Goal: Information Seeking & Learning: Find specific fact

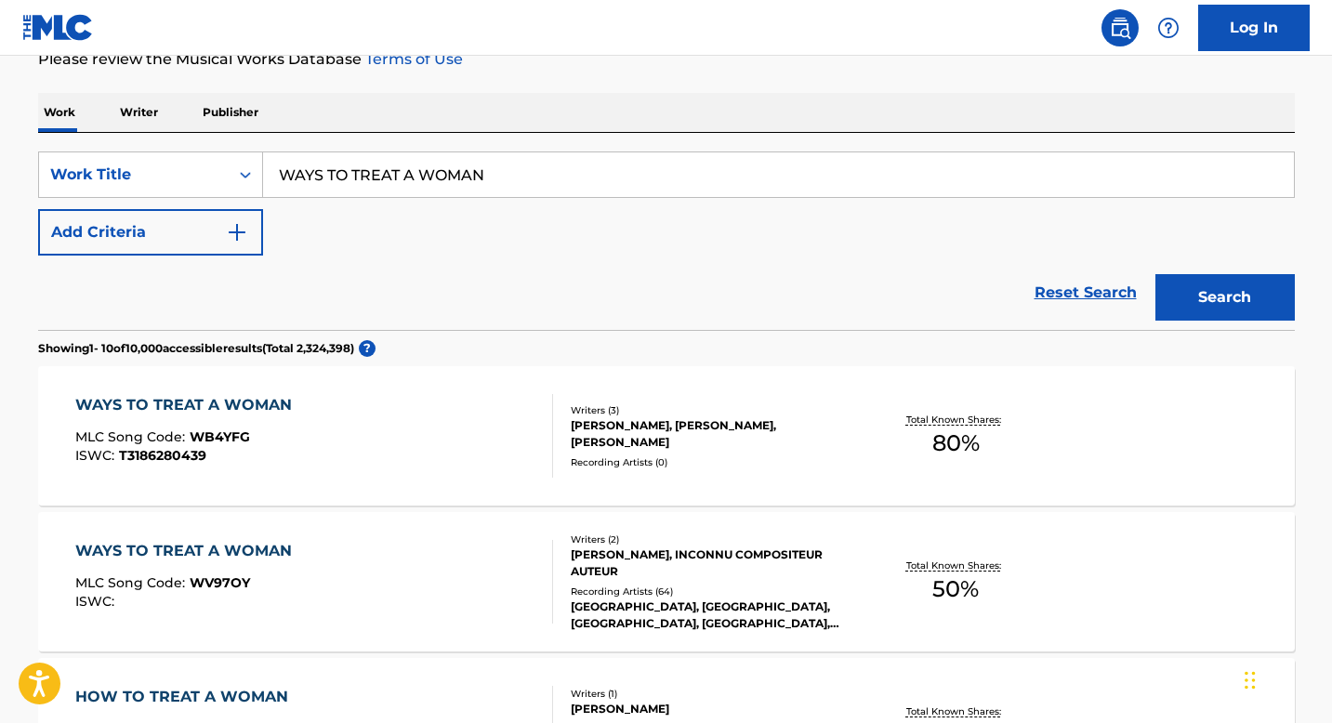
scroll to position [421, 0]
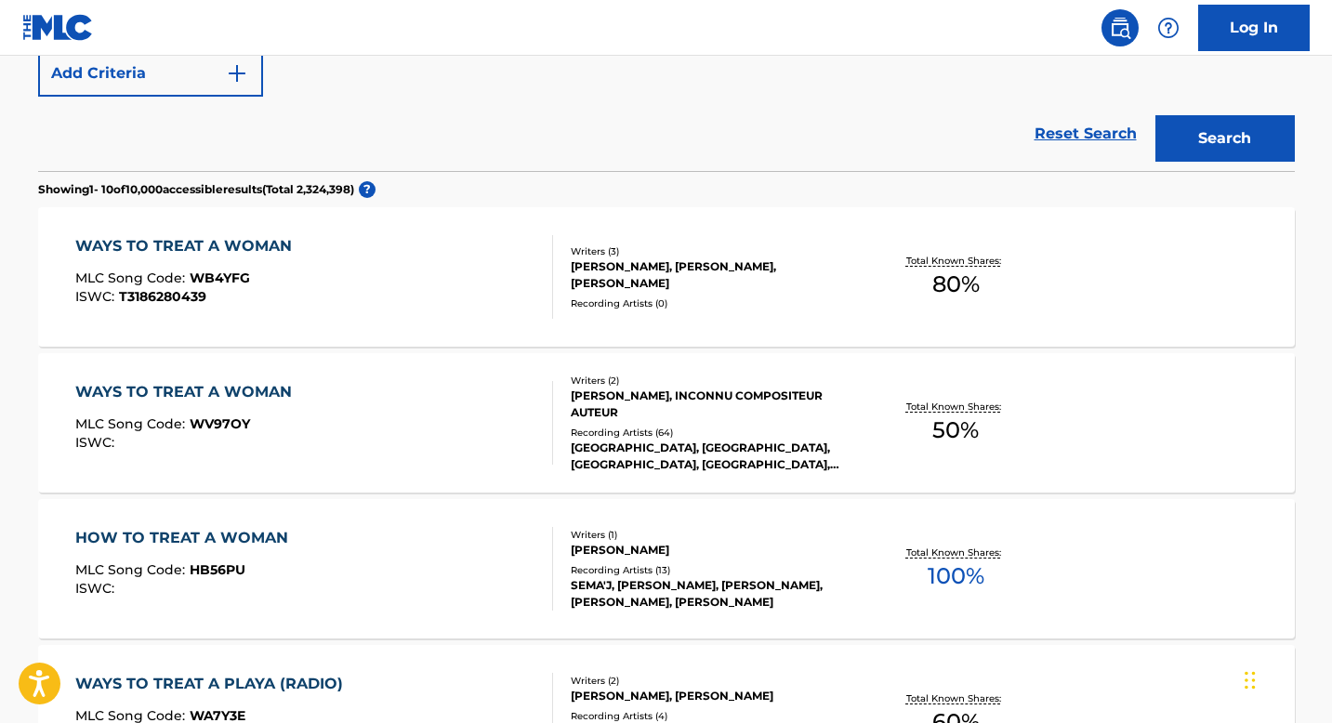
click at [775, 309] on div "Recording Artists ( 0 )" at bounding box center [711, 303] width 281 height 14
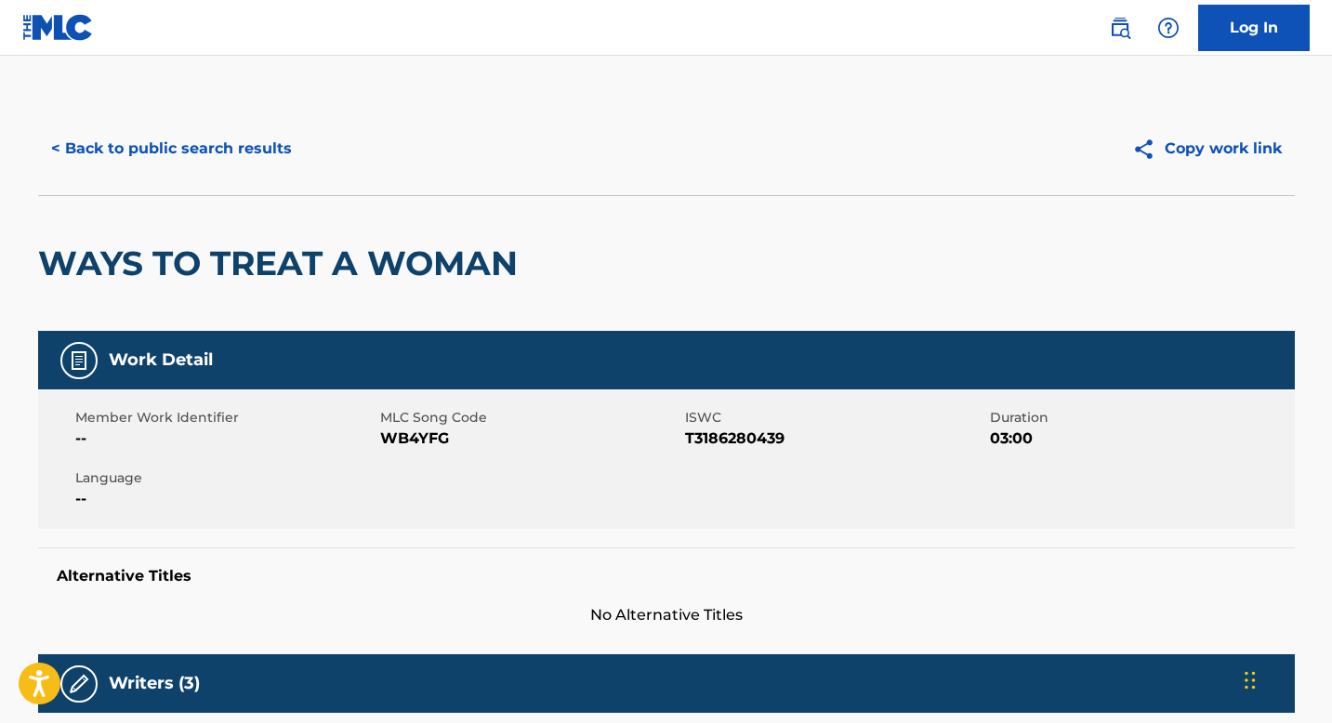
click at [285, 151] on button "< Back to public search results" at bounding box center [171, 148] width 267 height 46
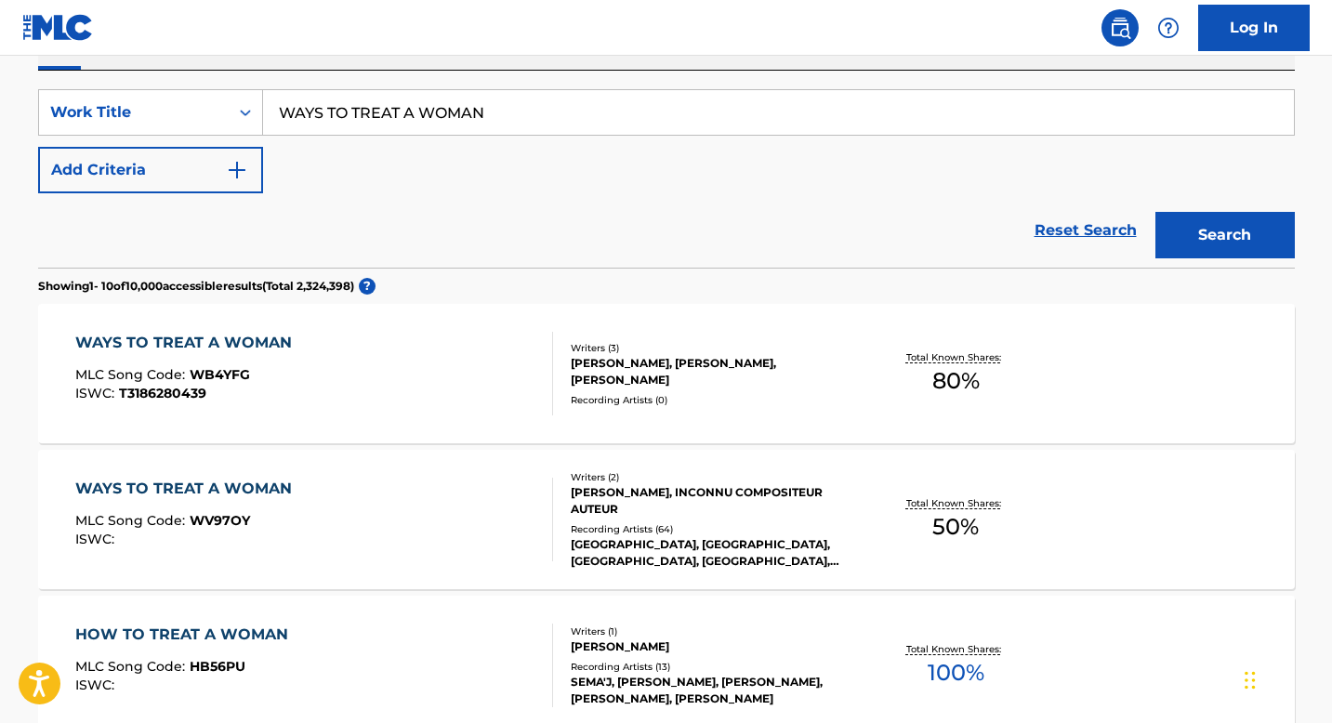
scroll to position [72, 0]
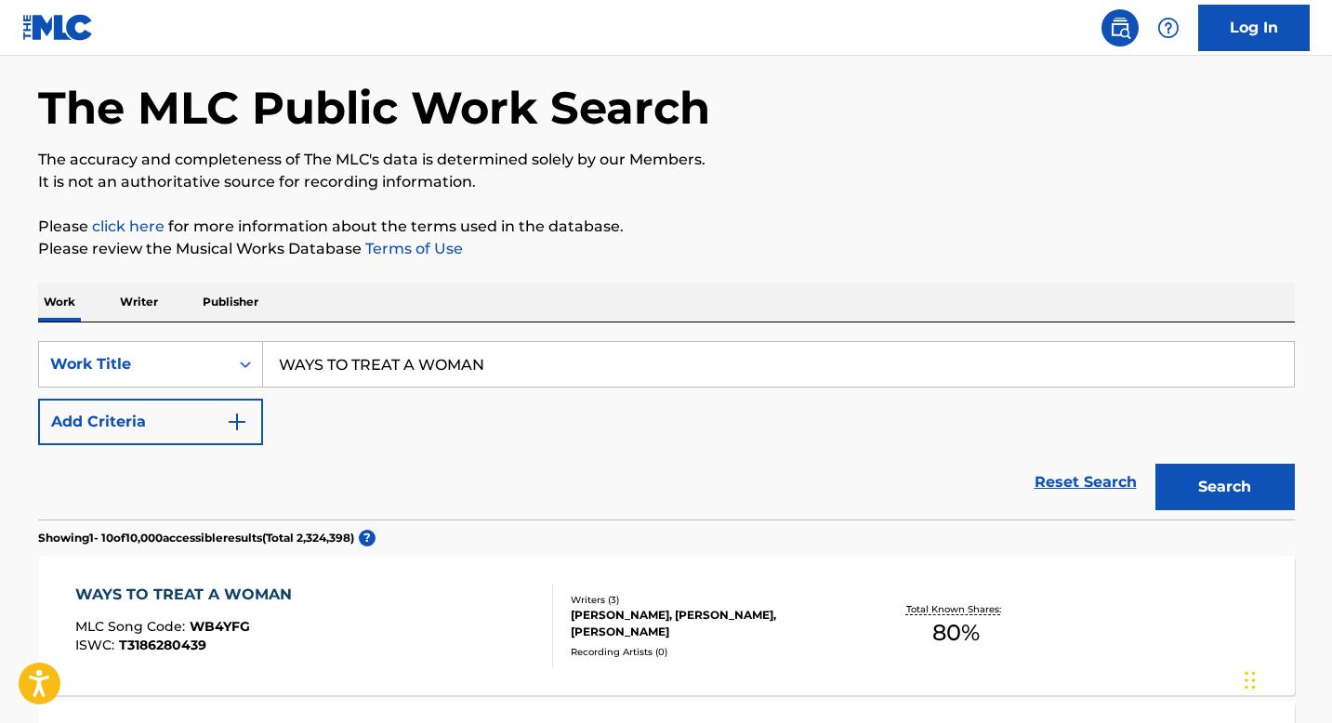
click at [614, 345] on input "WAYS TO TREAT A WOMAN" at bounding box center [778, 364] width 1031 height 45
click at [618, 365] on input "WAYS TO TREAT A WOMAN" at bounding box center [778, 364] width 1031 height 45
paste input "H-TOW"
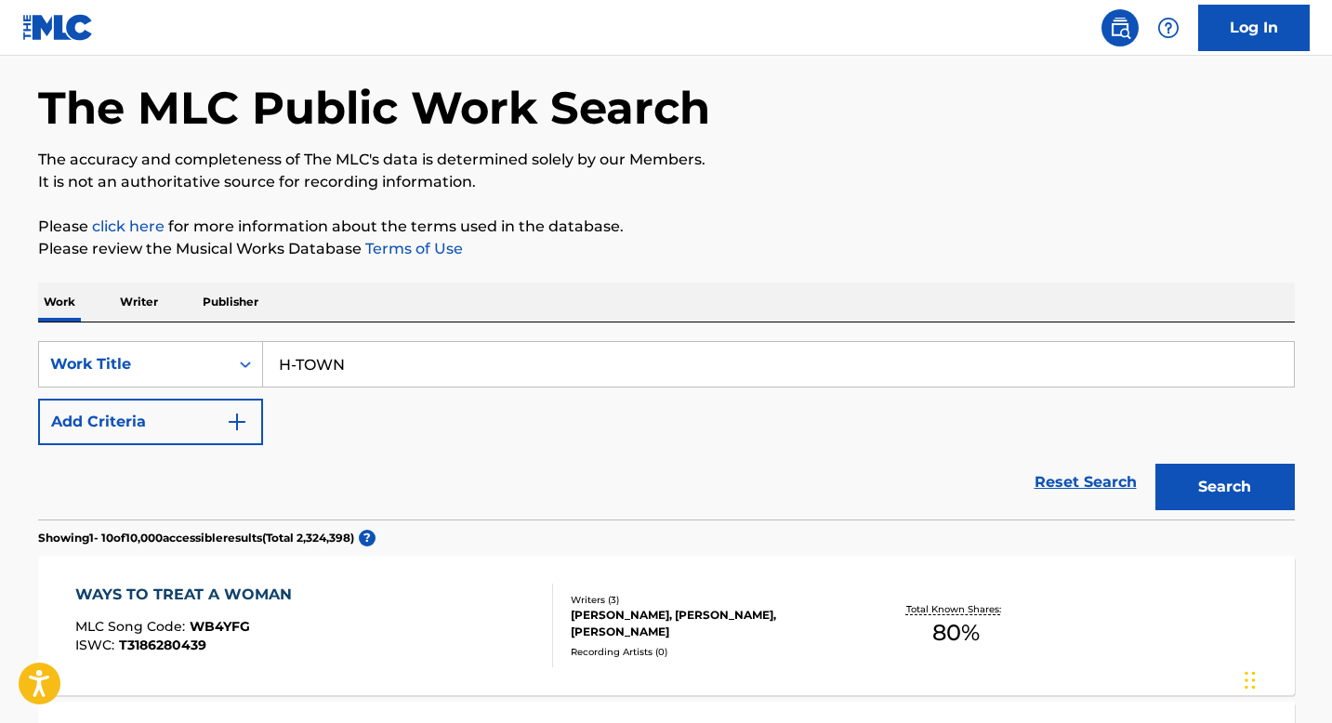
click at [298, 371] on input "H-TOWN" at bounding box center [778, 364] width 1031 height 45
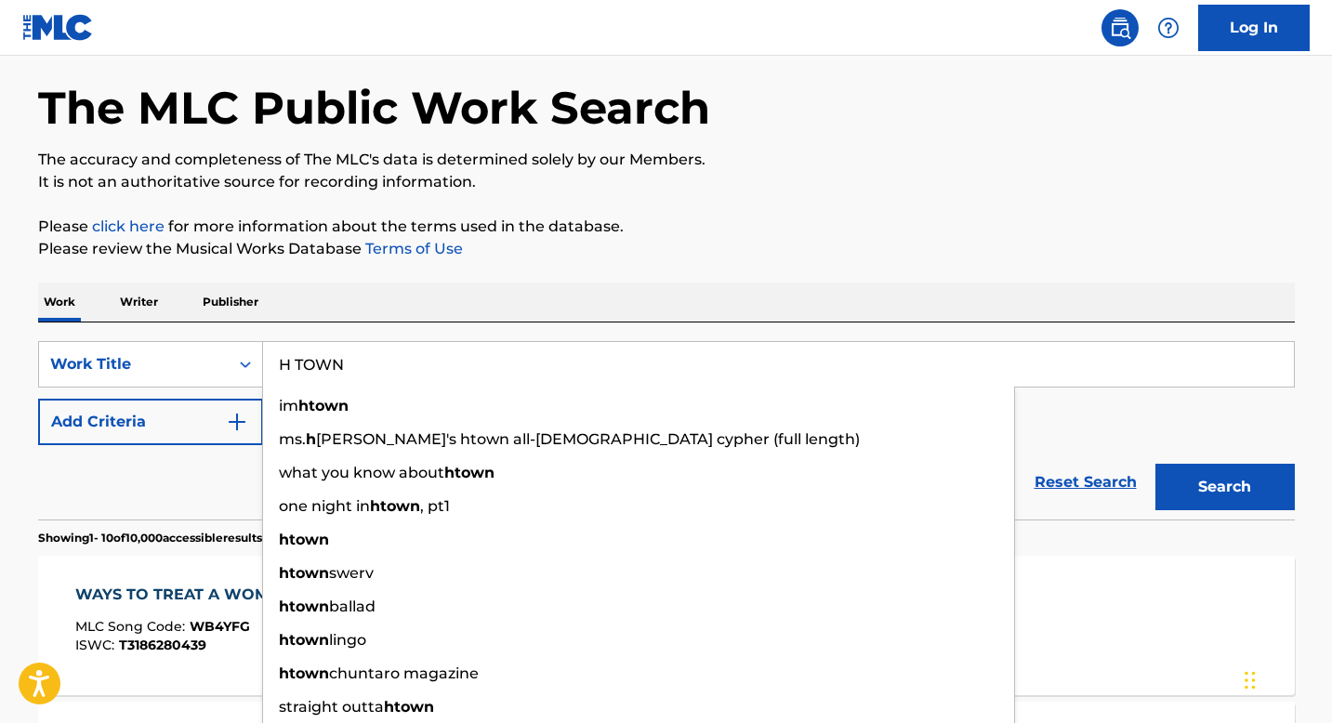
type input "H TOWN"
click at [136, 431] on button "Add Criteria" at bounding box center [150, 422] width 225 height 46
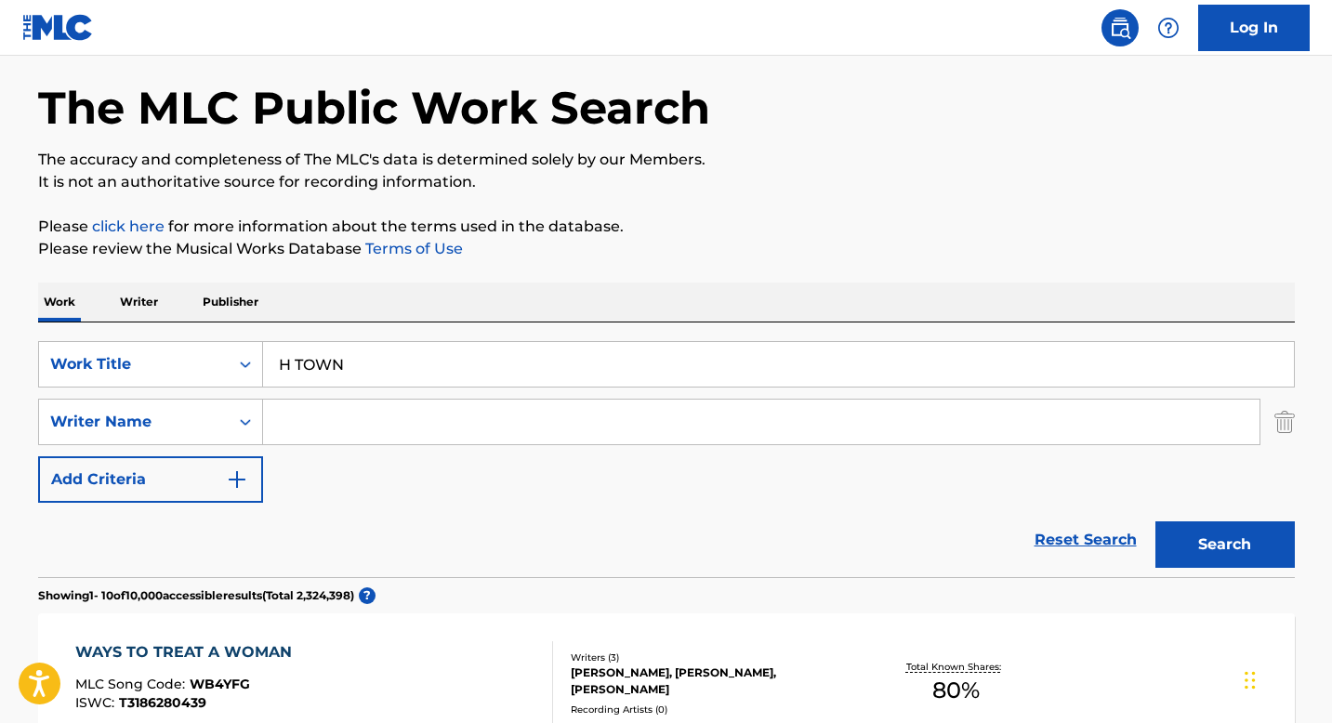
click at [367, 435] on input "Search Form" at bounding box center [761, 422] width 996 height 45
type input "[PERSON_NAME]"
click at [1155, 521] on button "Search" at bounding box center [1224, 544] width 139 height 46
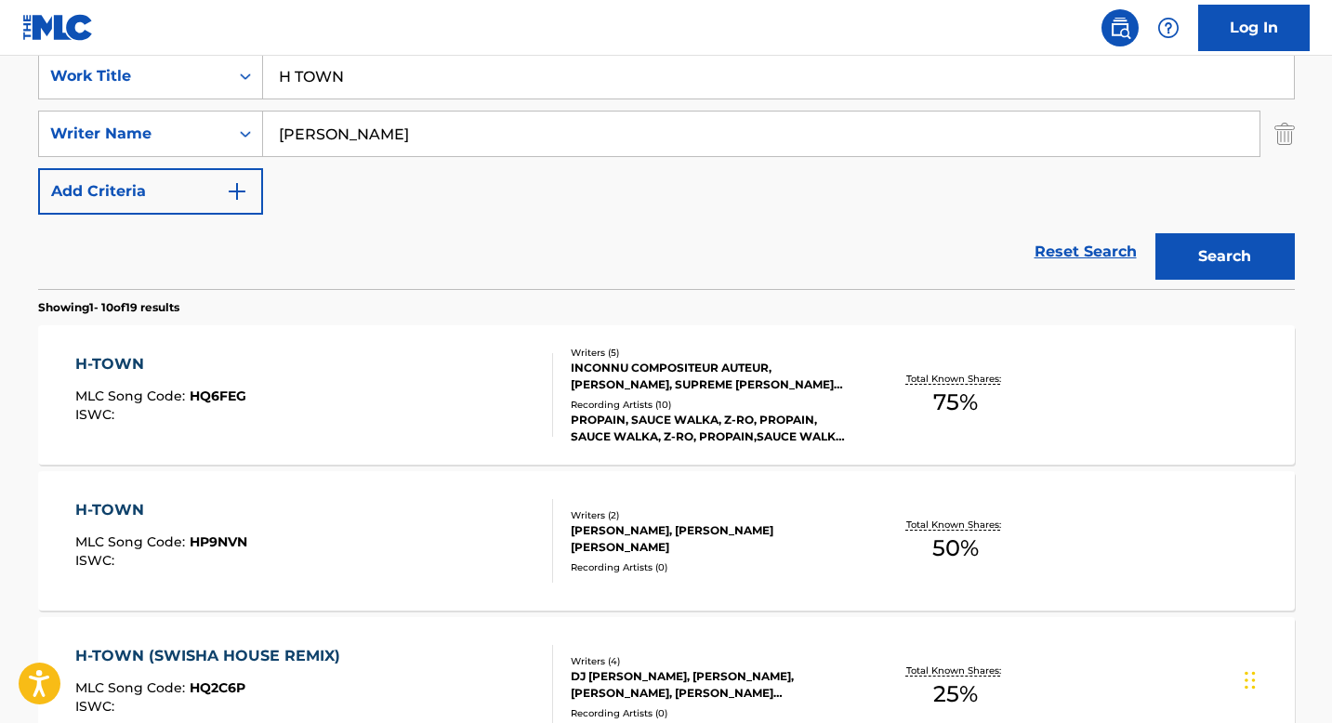
scroll to position [366, 0]
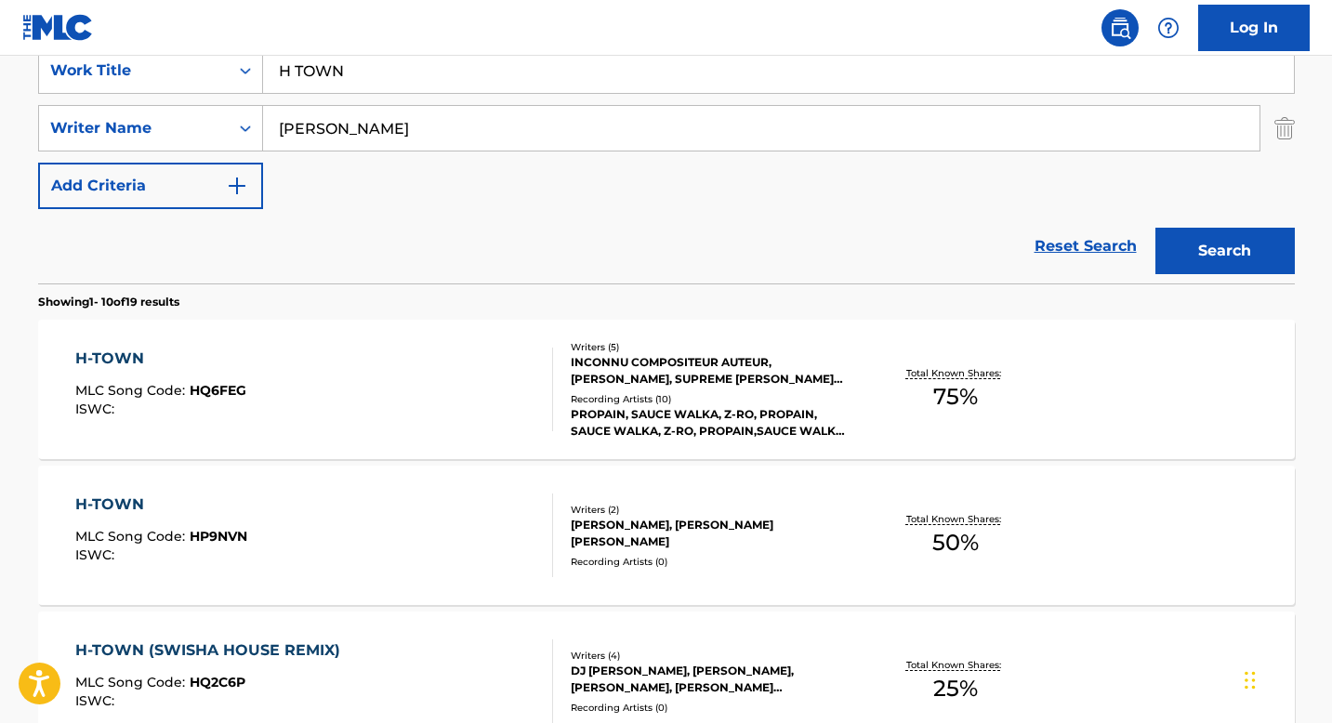
click at [792, 348] on div "Writers ( 5 )" at bounding box center [711, 347] width 281 height 14
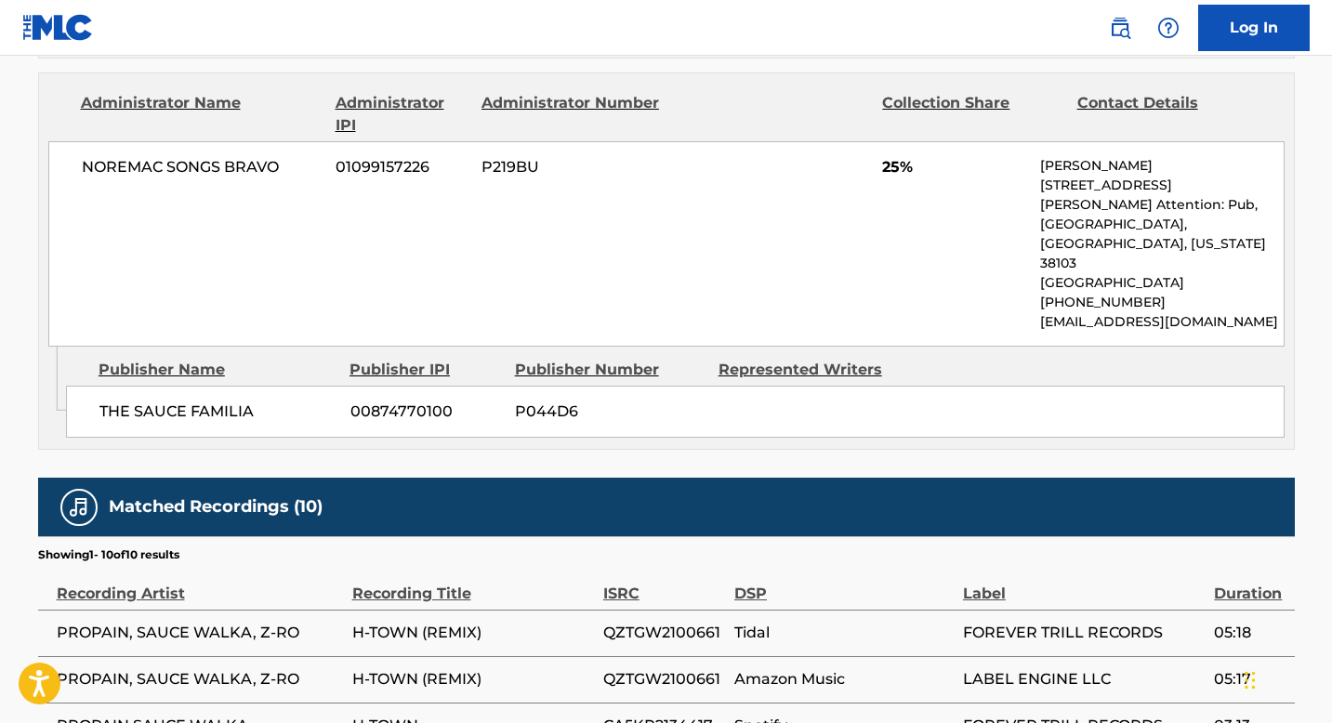
scroll to position [1601, 0]
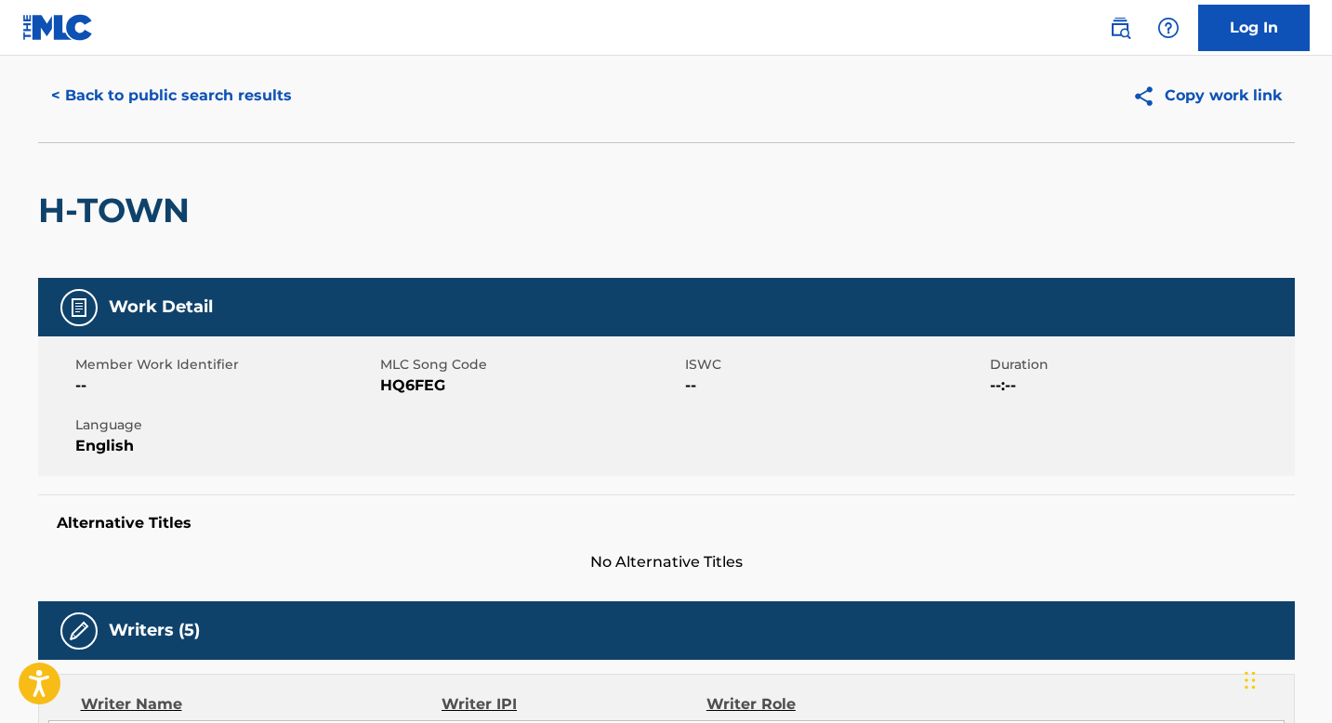
click at [375, 83] on div "< Back to public search results" at bounding box center [352, 95] width 628 height 46
click at [332, 91] on div "< Back to public search results" at bounding box center [352, 95] width 628 height 46
click at [273, 86] on button "< Back to public search results" at bounding box center [171, 95] width 267 height 46
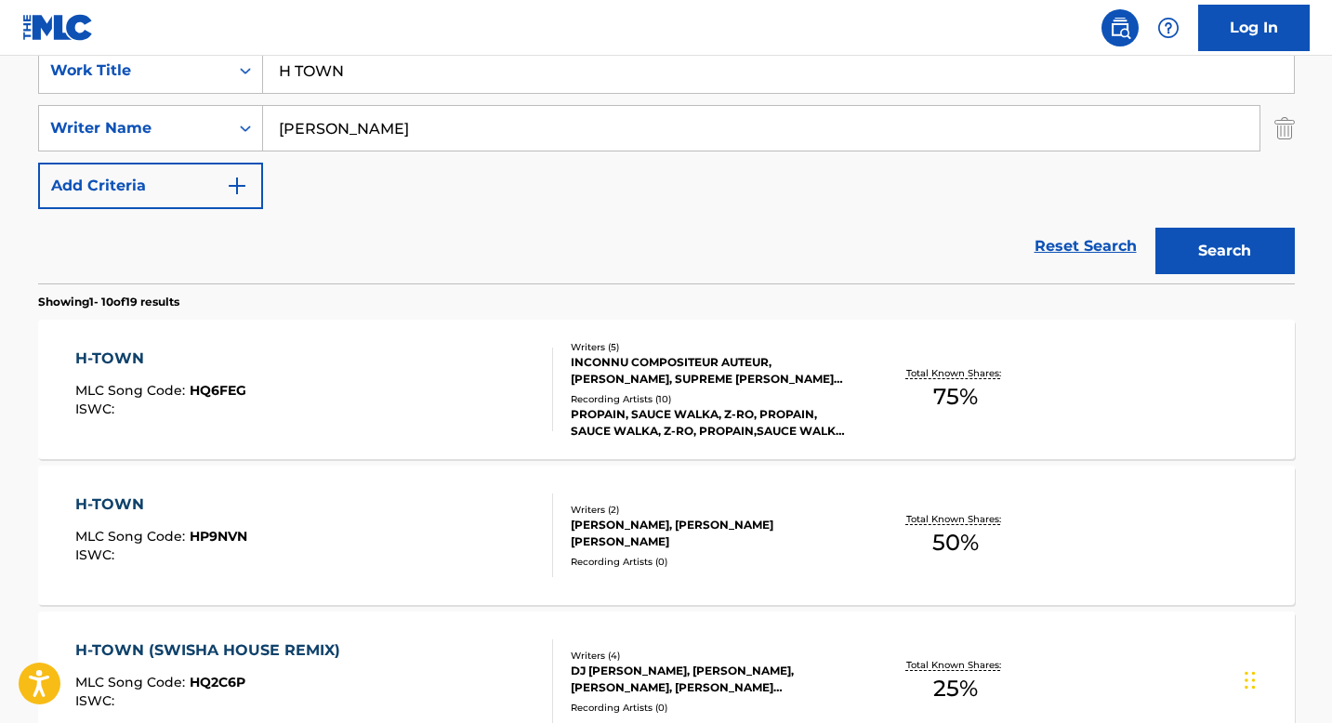
click at [647, 77] on input "H TOWN" at bounding box center [778, 70] width 1031 height 45
paste input "SHOW AND TELL"
type input "SHOW AND TELL"
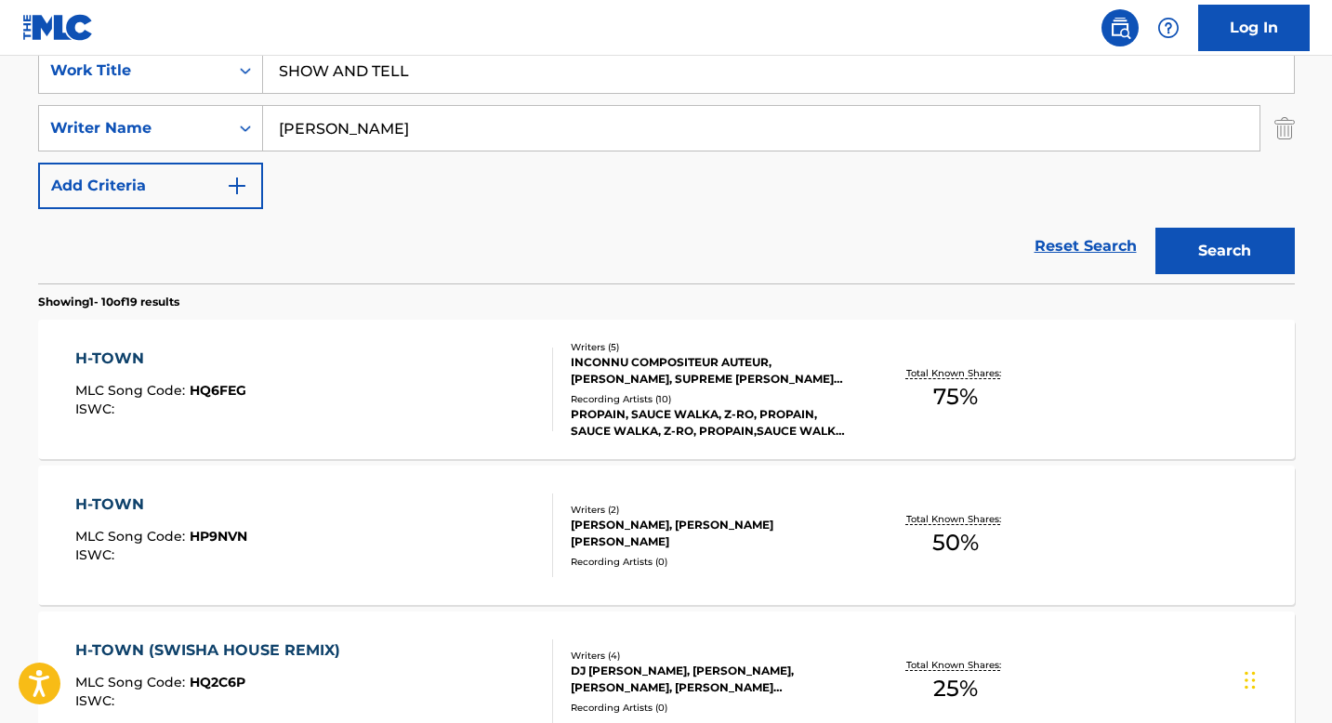
click at [649, 115] on input "[PERSON_NAME]" at bounding box center [761, 128] width 996 height 45
type input "King"
click at [1155, 228] on button "Search" at bounding box center [1224, 251] width 139 height 46
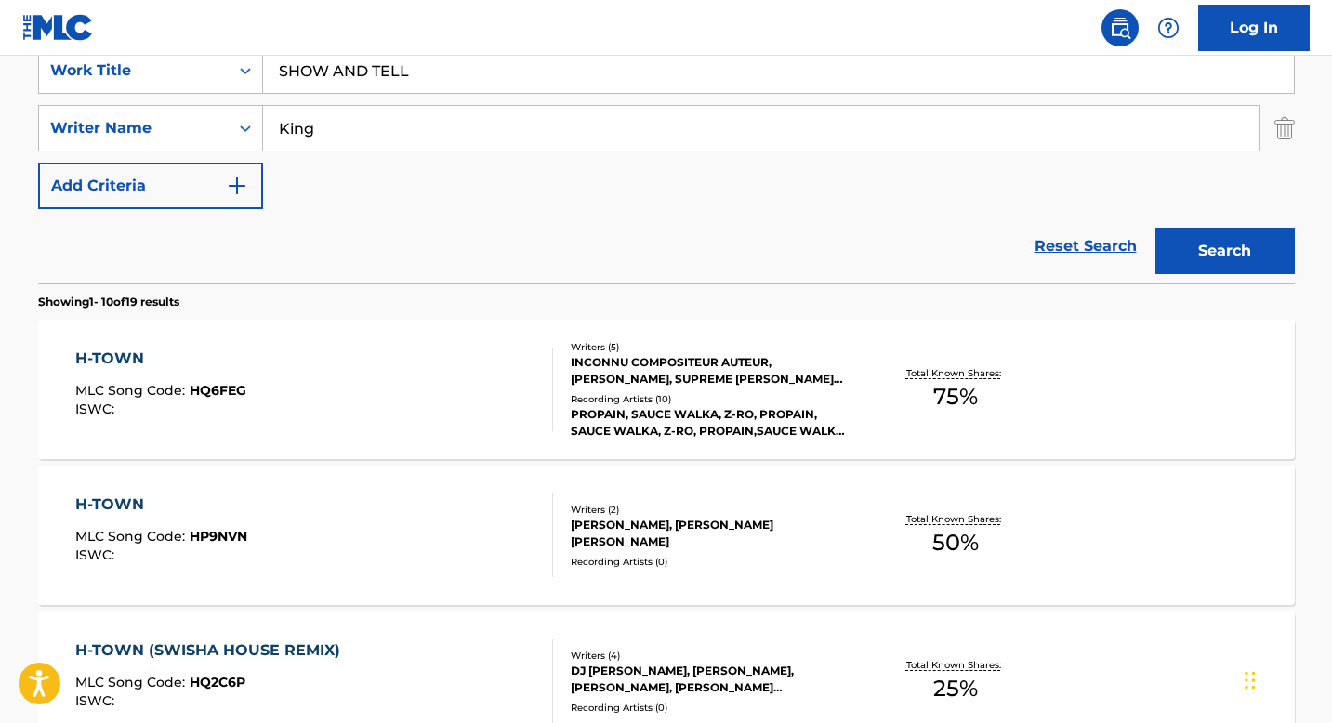
scroll to position [144, 0]
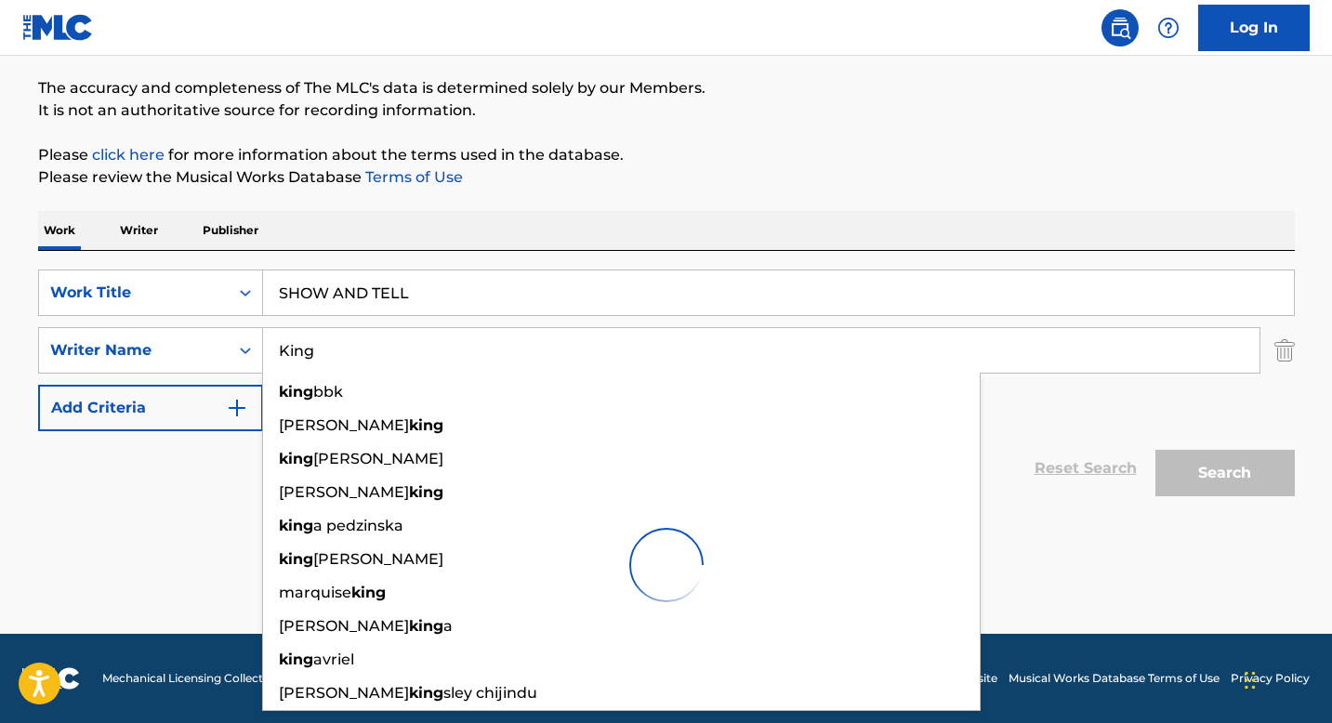
click at [692, 61] on h1 "The MLC Public Work Search" at bounding box center [374, 36] width 672 height 56
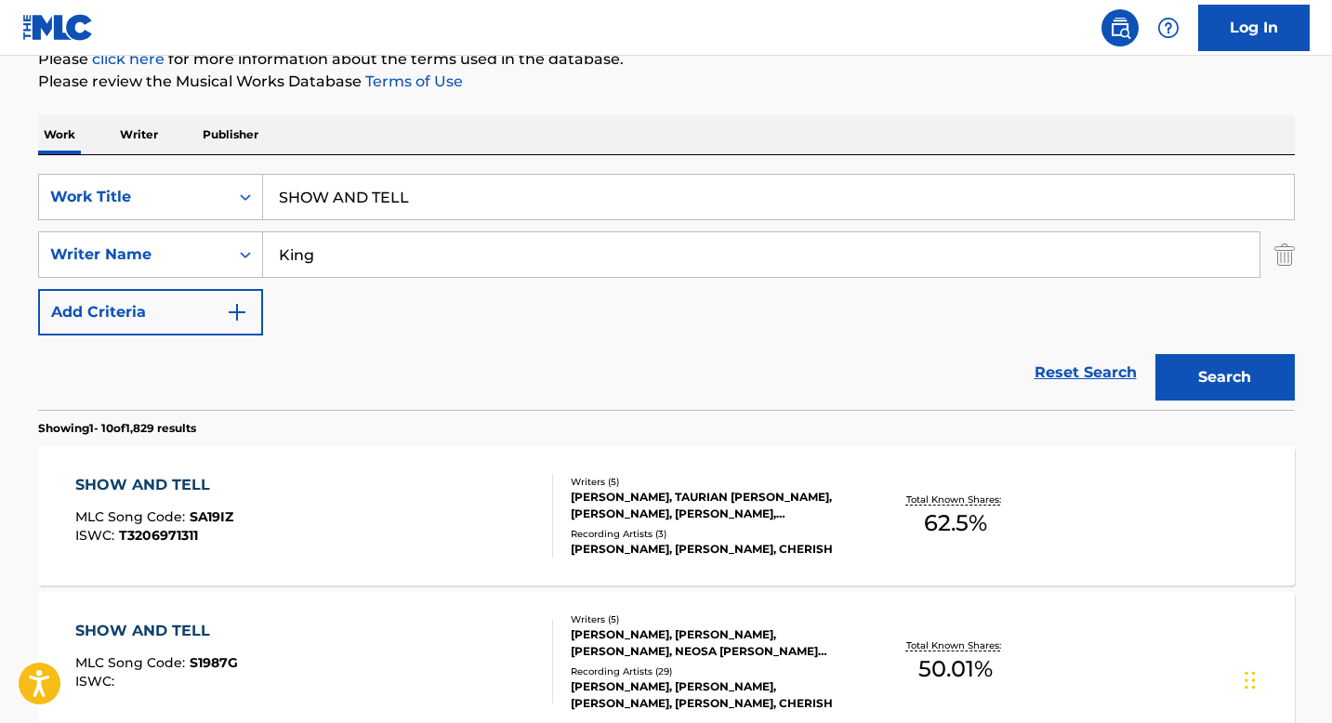
scroll to position [325, 0]
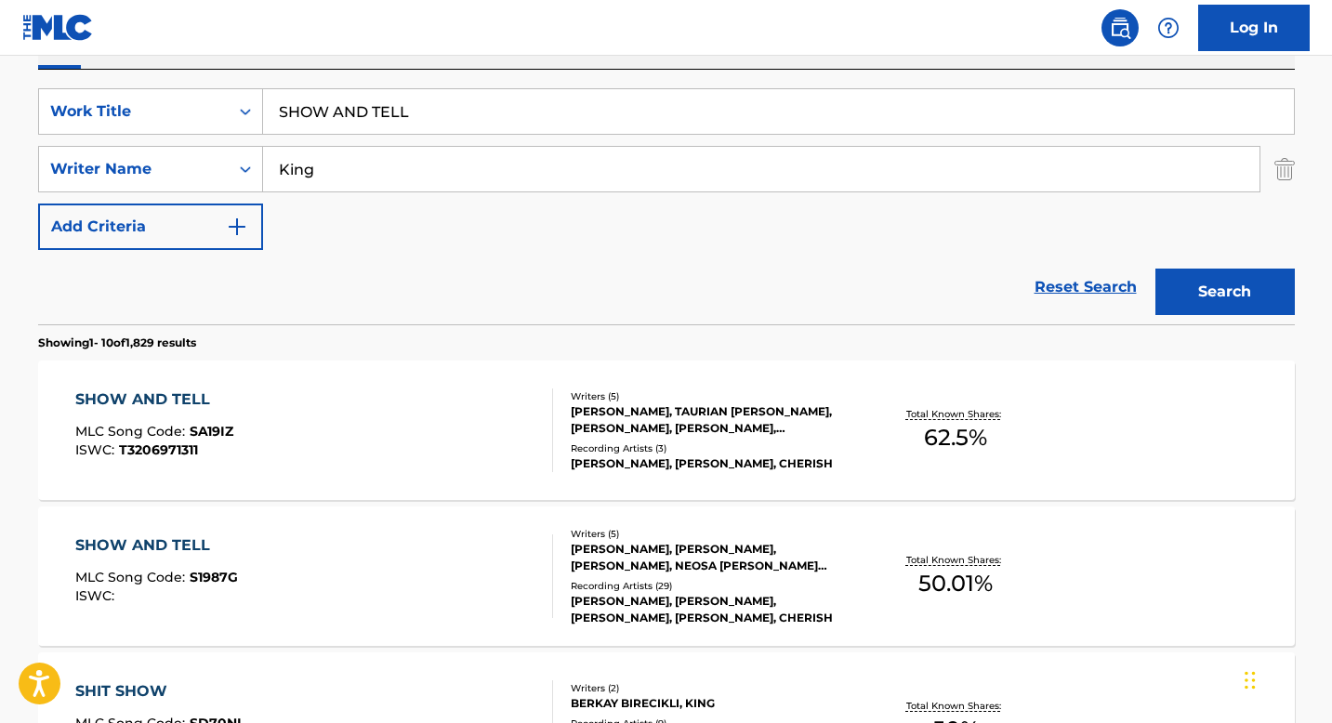
click at [600, 158] on input "King" at bounding box center [761, 169] width 996 height 45
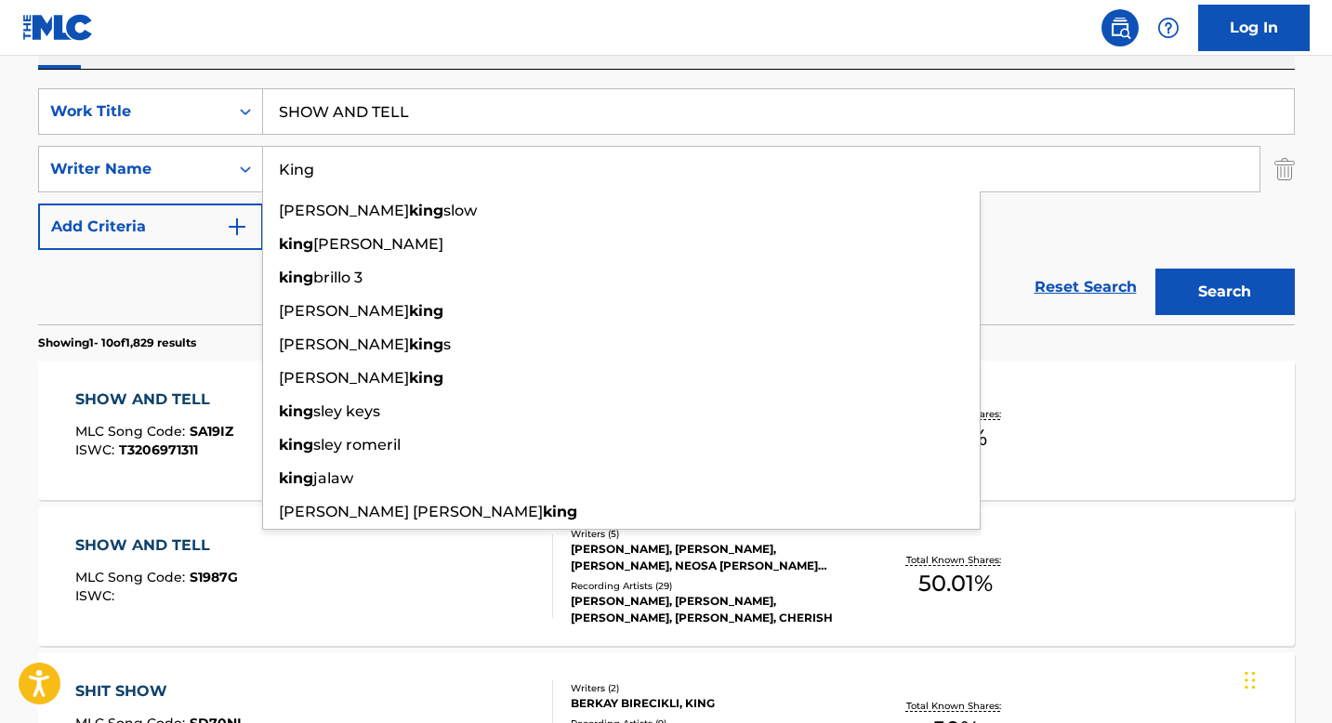
click at [600, 158] on input "King" at bounding box center [761, 169] width 996 height 45
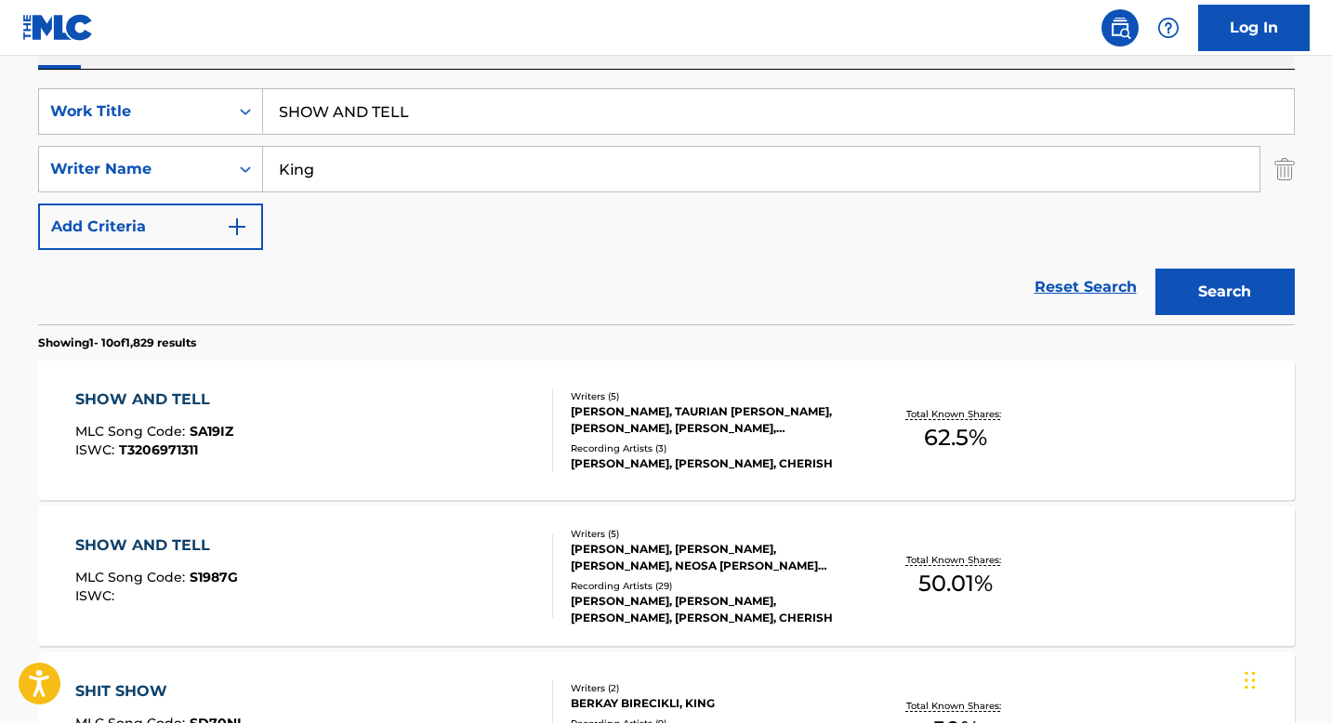
click at [724, 61] on div "Work Writer Publisher" at bounding box center [666, 49] width 1256 height 39
click at [687, 558] on div "[PERSON_NAME], [PERSON_NAME], [PERSON_NAME], NEOSA [PERSON_NAME] [PERSON_NAME]" at bounding box center [711, 557] width 281 height 33
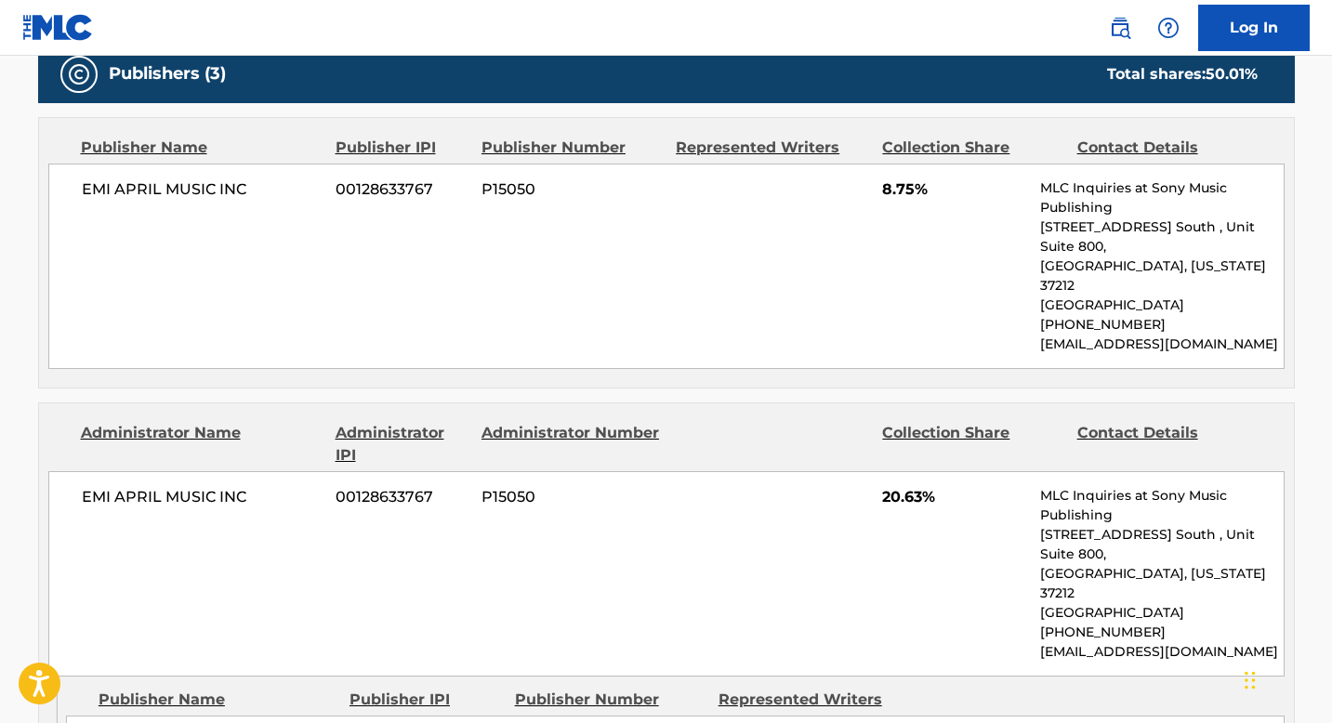
scroll to position [916, 0]
